Goal: Transaction & Acquisition: Purchase product/service

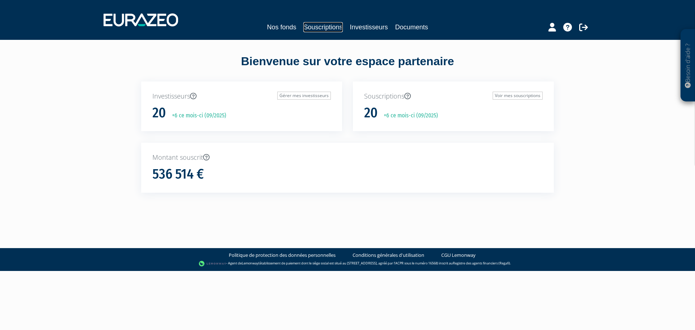
click at [318, 23] on link "Souscriptions" at bounding box center [322, 27] width 39 height 10
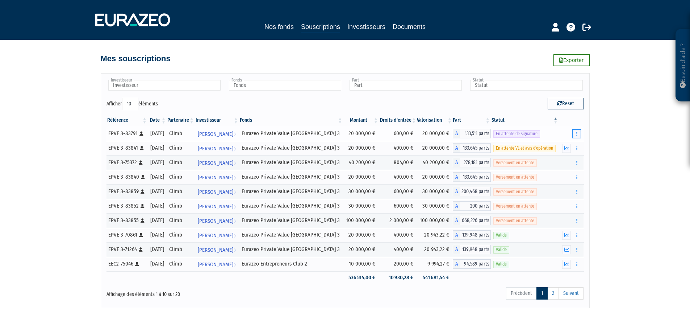
click at [577, 133] on icon "button" at bounding box center [576, 133] width 1 height 5
click at [546, 129] on td "En attente de signature" at bounding box center [524, 133] width 68 height 14
click at [239, 138] on link "Maud Miguet Voir l'investisseur" at bounding box center [217, 133] width 44 height 14
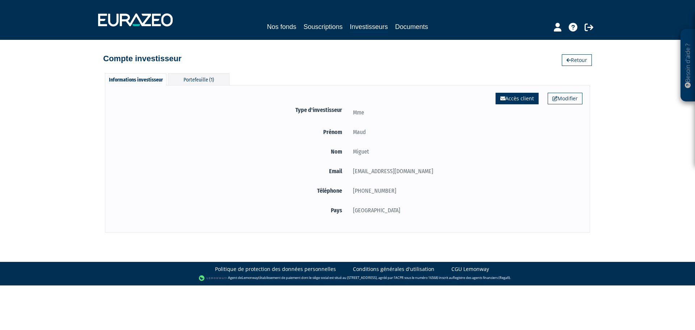
click at [518, 101] on link "Accès client" at bounding box center [517, 99] width 43 height 12
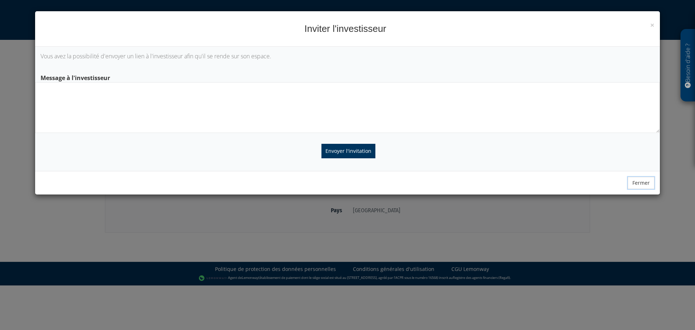
click at [636, 186] on button "Fermer" at bounding box center [641, 183] width 27 height 12
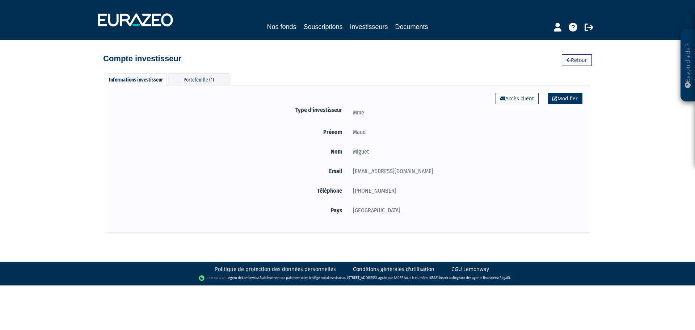
click at [577, 102] on link "Modifier" at bounding box center [565, 99] width 35 height 12
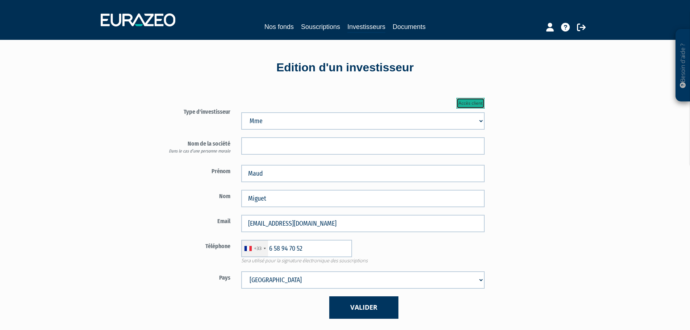
click at [468, 100] on link "Accès client" at bounding box center [470, 103] width 28 height 11
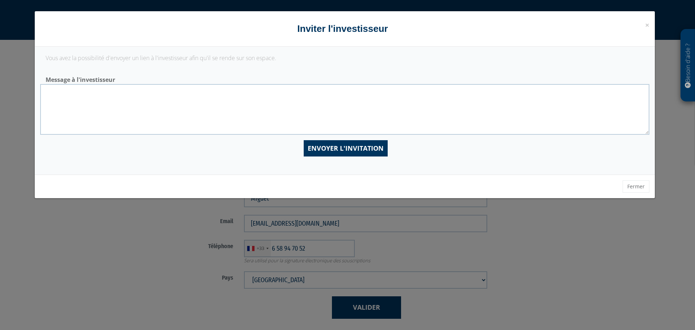
click at [650, 232] on div "× Fermer Inviter l'investisseur Vous avez la possibilité d'envoyer un lien à l'…" at bounding box center [347, 165] width 695 height 330
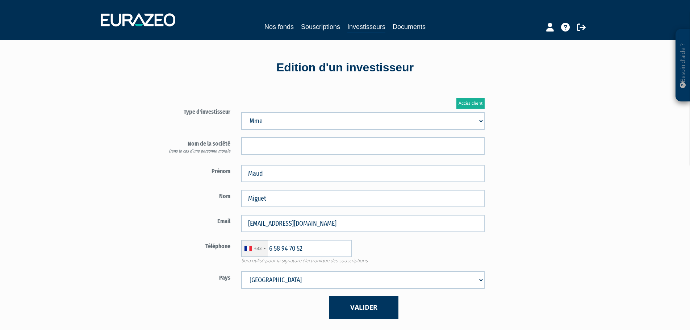
drag, startPoint x: 286, startPoint y: 13, endPoint x: 286, endPoint y: 20, distance: 6.9
click at [286, 13] on div "Nos fonds Souscriptions Investisseurs Documents" at bounding box center [344, 20] width 499 height 27
click at [286, 20] on div "Nos fonds Souscriptions Investisseurs Documents" at bounding box center [344, 20] width 499 height 27
click at [286, 21] on div "Nos fonds Souscriptions Investisseurs Documents" at bounding box center [344, 20] width 499 height 27
click at [285, 23] on link "Nos fonds" at bounding box center [278, 27] width 29 height 10
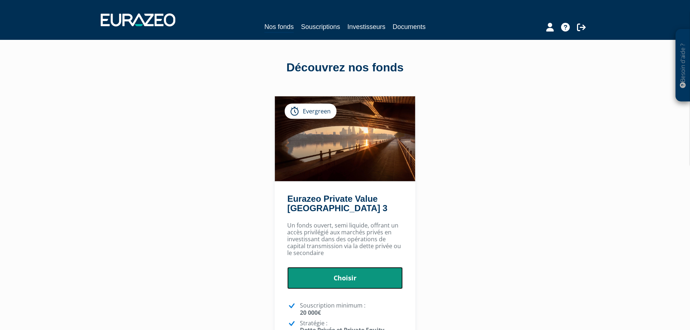
click at [358, 267] on link "Choisir" at bounding box center [344, 278] width 115 height 22
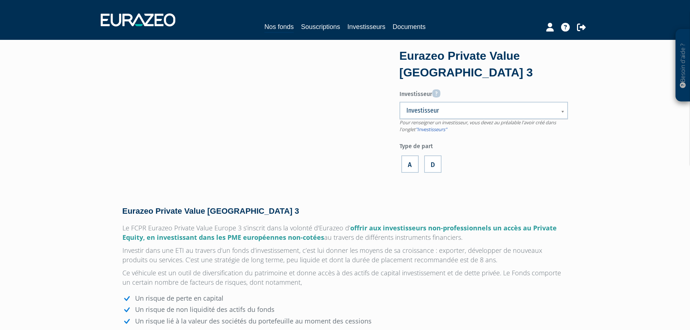
click at [419, 110] on span "Investisseur" at bounding box center [478, 110] width 145 height 9
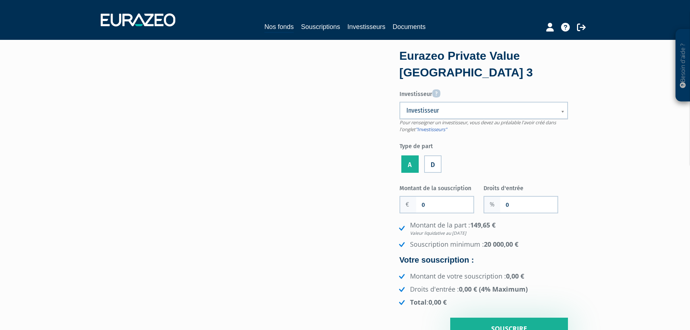
click at [420, 112] on span "Investisseur" at bounding box center [478, 110] width 145 height 9
type input "maud"
click at [439, 135] on em "Maud" at bounding box center [433, 135] width 17 height 9
click at [431, 209] on input "0" at bounding box center [444, 205] width 57 height 16
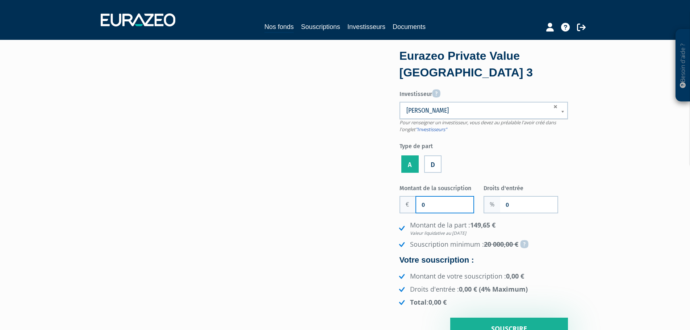
click at [431, 209] on input "0" at bounding box center [444, 205] width 57 height 16
type input "20 000"
click at [503, 206] on input "0" at bounding box center [528, 205] width 57 height 16
type input "3"
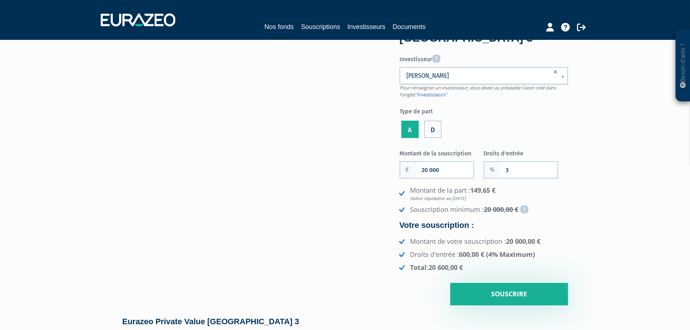
scroll to position [35, 0]
click at [554, 240] on li "Montant de votre souscription : 20 000,00 €" at bounding box center [482, 240] width 170 height 9
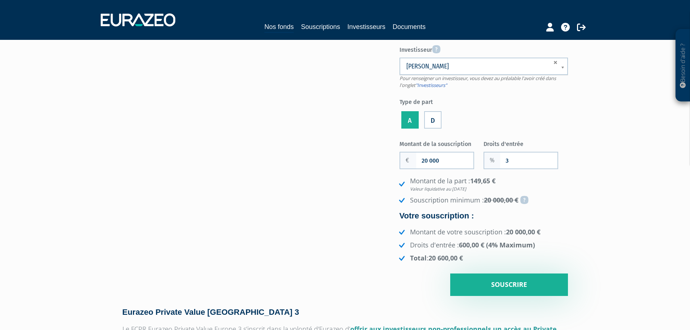
scroll to position [45, 0]
click at [526, 208] on div "Montant de la part : 149,65 € Valeur liquidative au 05/09/2025 Souscription min…" at bounding box center [483, 219] width 168 height 86
drag, startPoint x: 468, startPoint y: 186, endPoint x: 499, endPoint y: 186, distance: 31.1
click at [499, 186] on em "Valeur liquidative au 05/09/2025" at bounding box center [489, 188] width 158 height 6
click at [502, 187] on em "Valeur liquidative au 05/09/2025" at bounding box center [489, 188] width 158 height 6
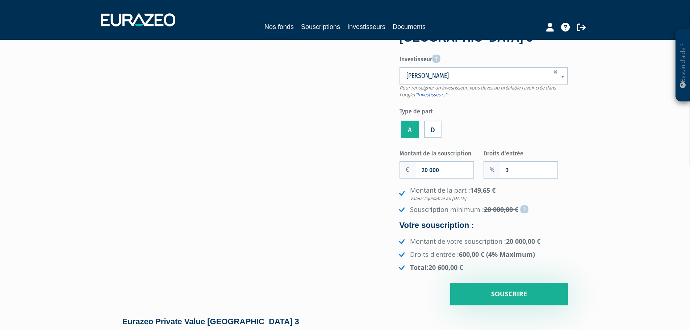
scroll to position [0, 0]
